Goal: Information Seeking & Learning: Learn about a topic

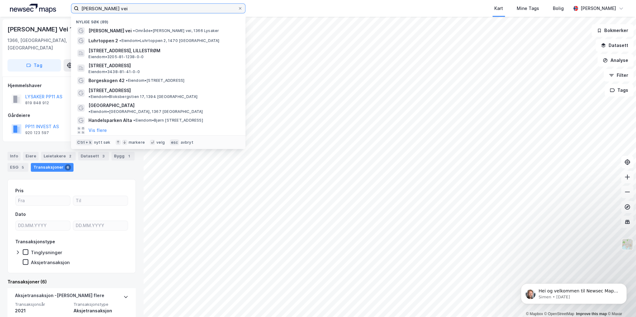
drag, startPoint x: 0, startPoint y: 0, endPoint x: 14, endPoint y: 11, distance: 17.5
click at [14, 12] on div "[PERSON_NAME] vei Nylige søk (89) [PERSON_NAME] vei • Område • [PERSON_NAME] ve…" at bounding box center [318, 8] width 636 height 17
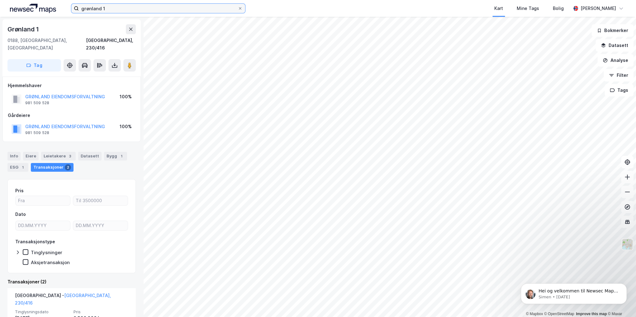
click at [126, 10] on input "grønland 1" at bounding box center [158, 8] width 159 height 9
click at [117, 8] on input "grønland 1 drammen" at bounding box center [158, 8] width 159 height 9
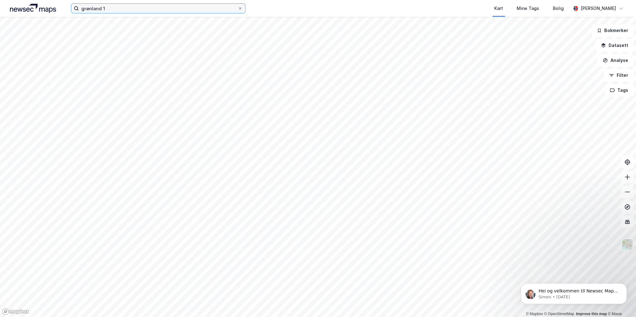
drag, startPoint x: 116, startPoint y: 7, endPoint x: 9, endPoint y: 11, distance: 107.2
click at [8, 12] on div "grønland 1 Kart Mine Tags Bolig [PERSON_NAME]" at bounding box center [318, 8] width 636 height 17
click at [144, 11] on input "grønland 1, drammen" at bounding box center [158, 8] width 159 height 9
drag, startPoint x: 25, startPoint y: 8, endPoint x: -71, endPoint y: 8, distance: 95.9
click at [0, 8] on html "grønland 1, drammen Kart Mine Tags Bolig [PERSON_NAME] © Mapbox © OpenStreetMap…" at bounding box center [318, 158] width 636 height 317
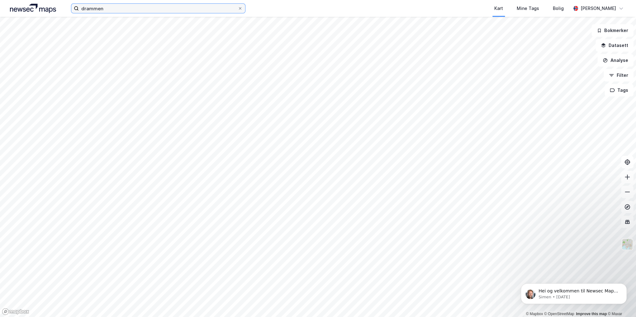
type input "drammen"
click at [283, 0] on html "drammen Kart Mine Tags Bolig [PERSON_NAME] © Mapbox © OpenStreetMap Improve thi…" at bounding box center [318, 158] width 636 height 317
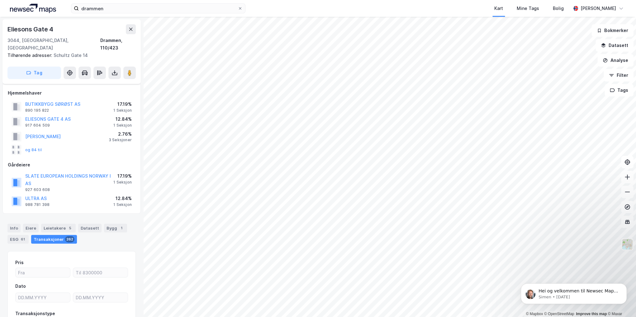
scroll to position [5, 0]
